Goal: Task Accomplishment & Management: Manage account settings

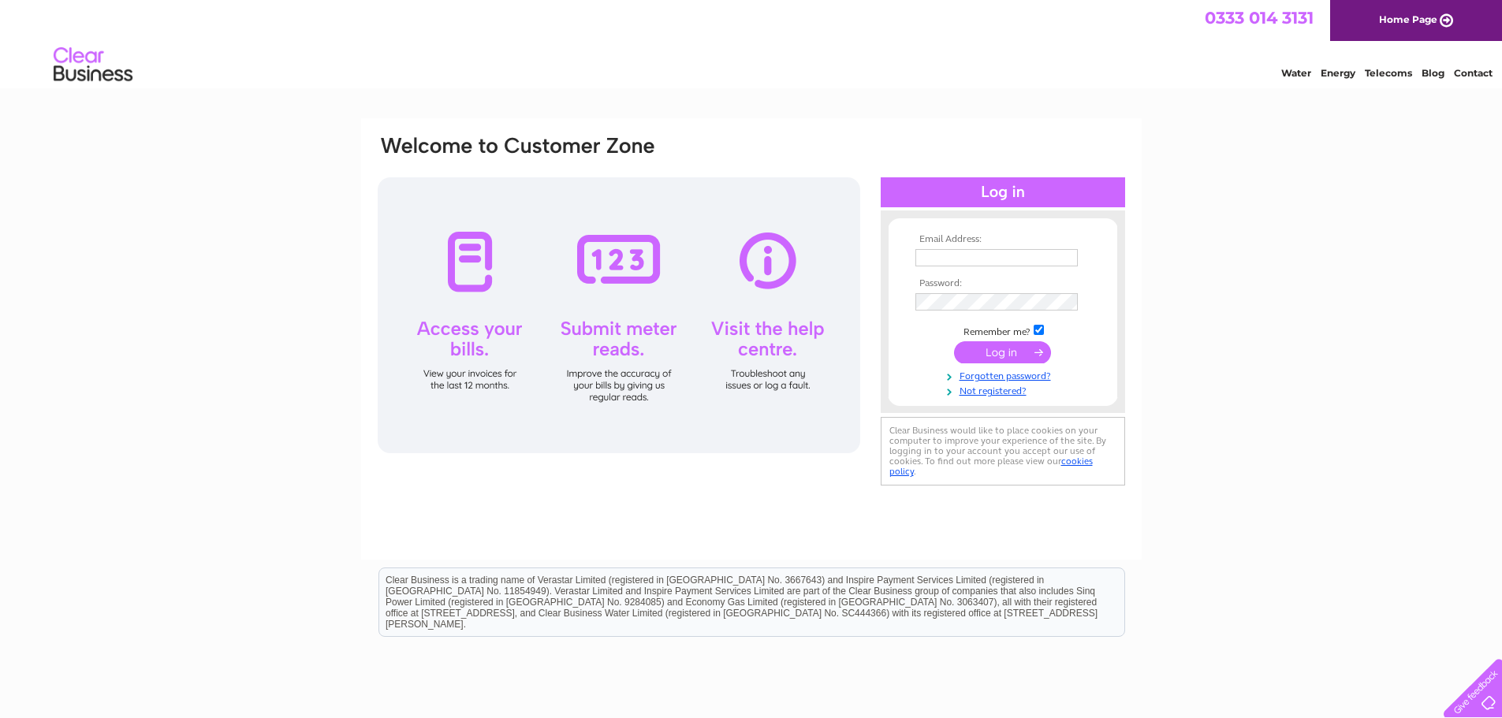
type input "[EMAIL_ADDRESS][DOMAIN_NAME]"
click at [1003, 352] on input "submit" at bounding box center [1002, 352] width 97 height 22
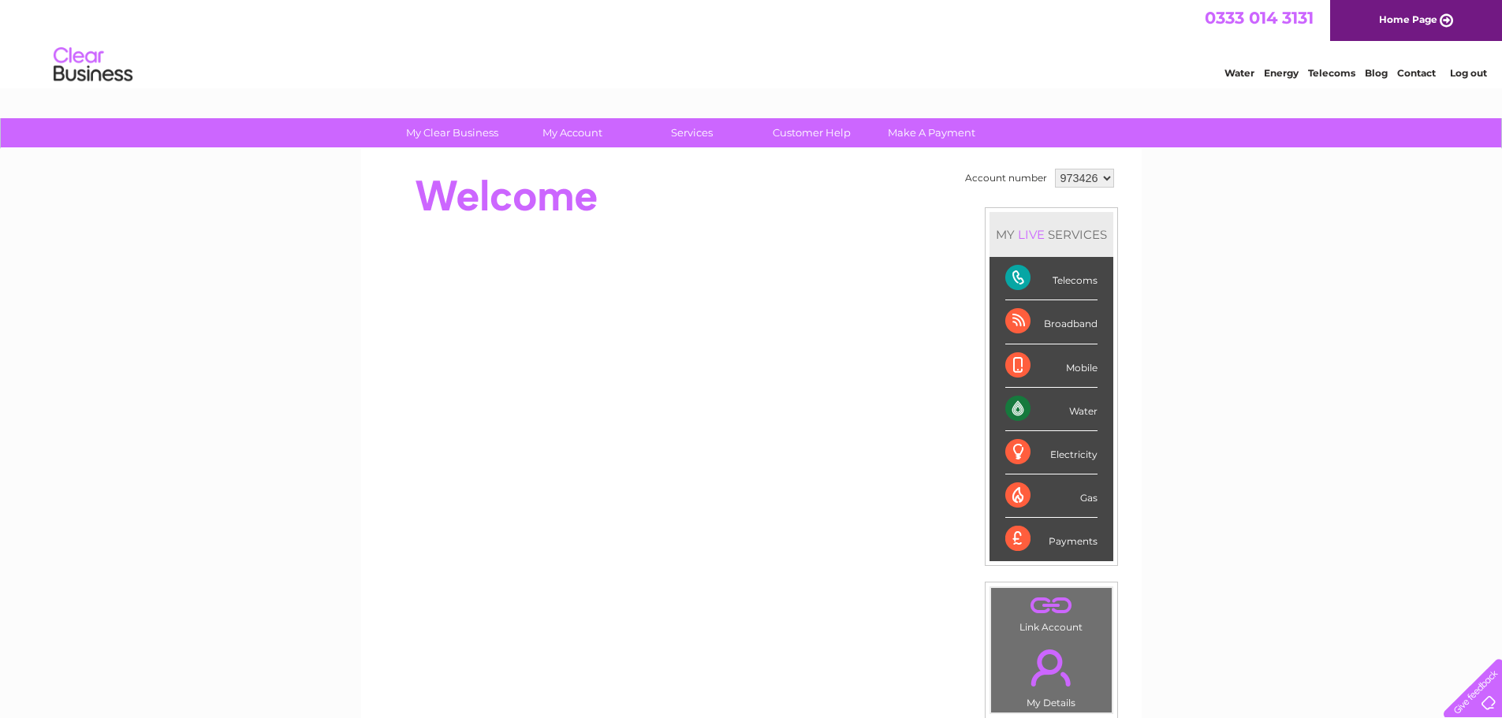
scroll to position [79, 0]
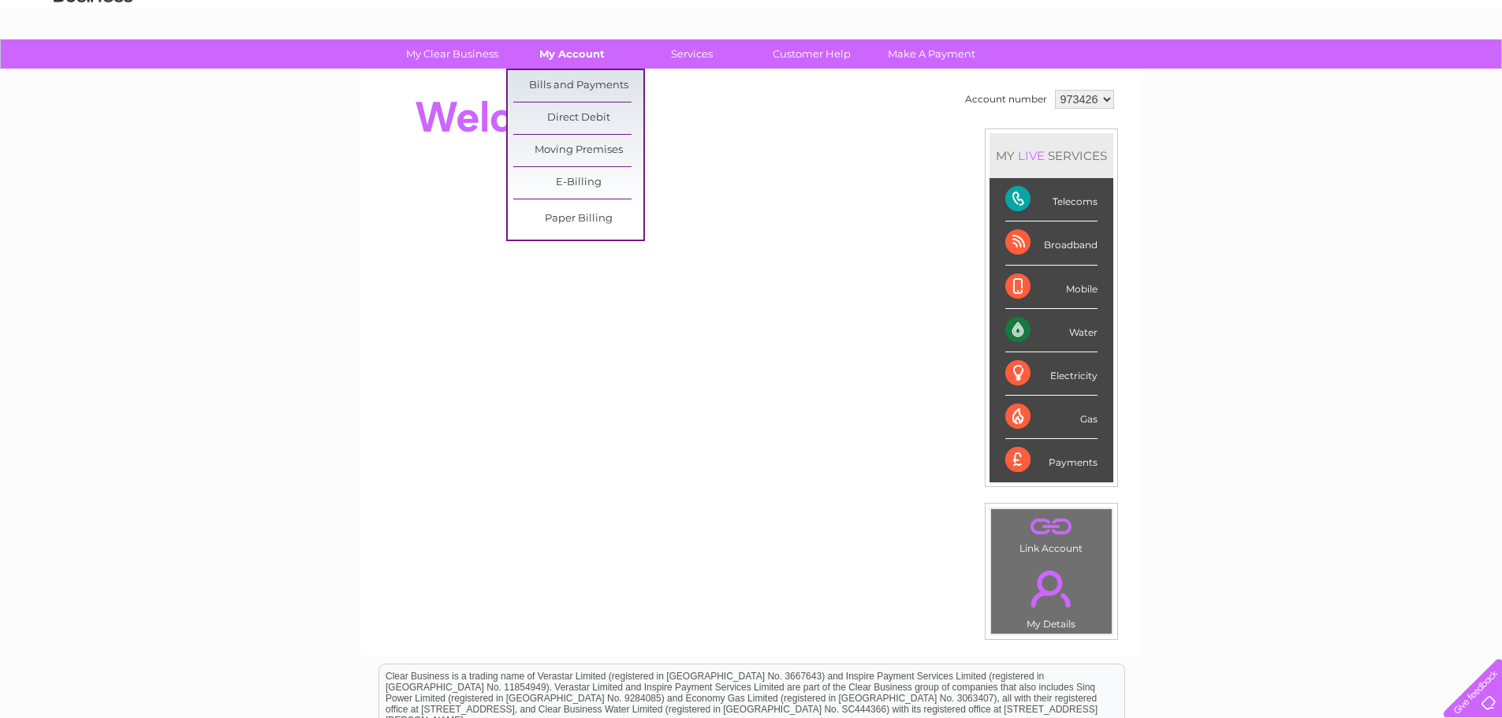
click at [562, 54] on link "My Account" at bounding box center [572, 53] width 130 height 29
click at [566, 82] on link "Bills and Payments" at bounding box center [578, 86] width 130 height 32
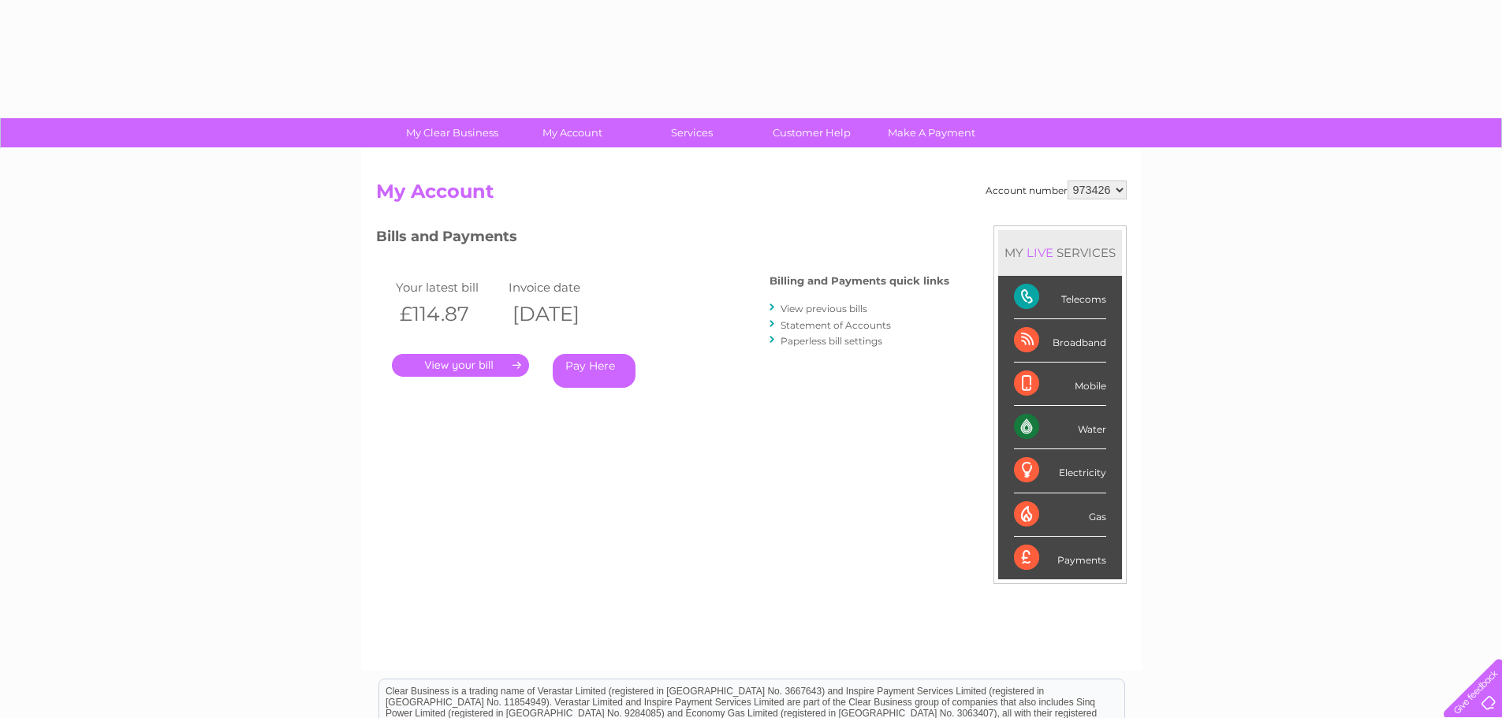
click at [474, 363] on link "." at bounding box center [460, 365] width 137 height 23
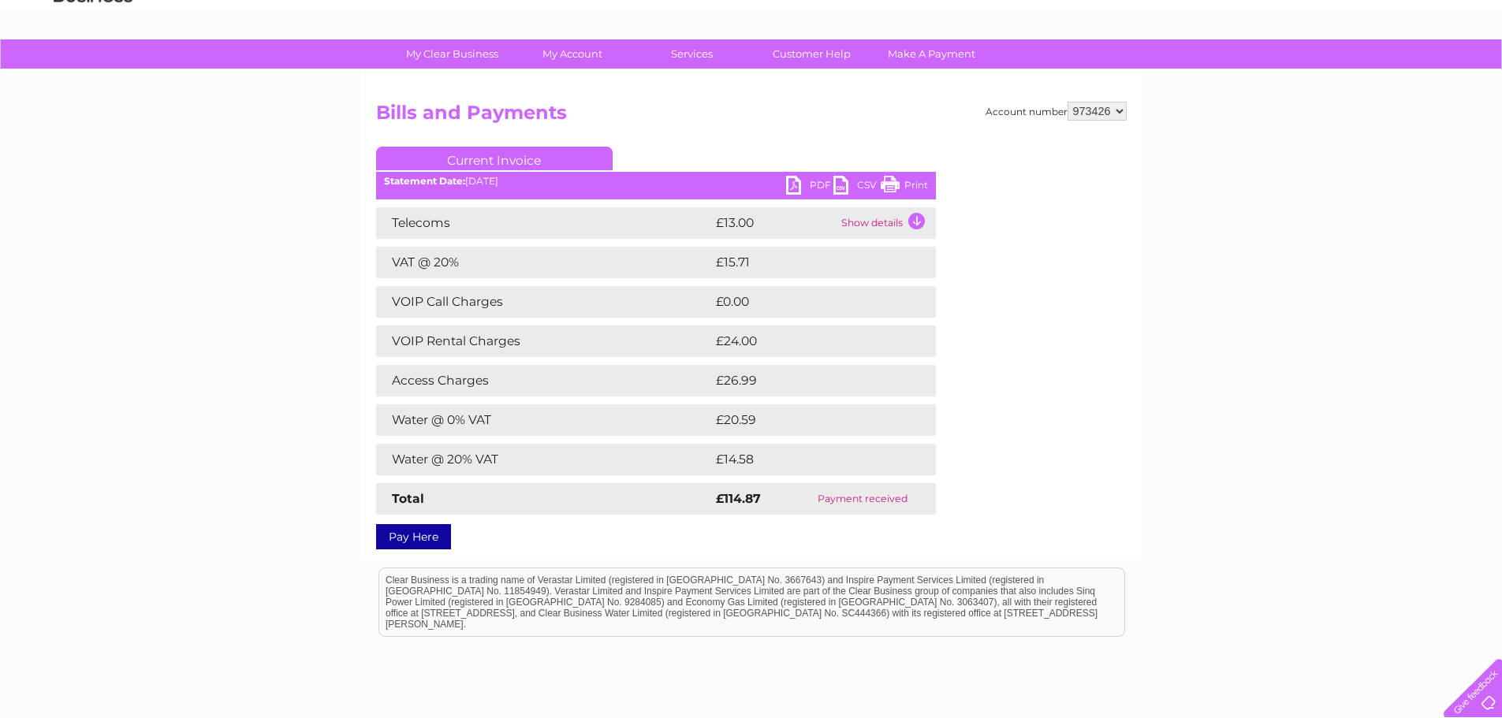
scroll to position [158, 0]
